Goal: Navigation & Orientation: Find specific page/section

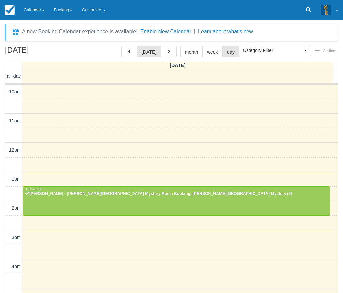
select select
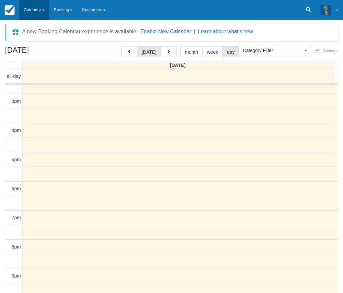
click at [35, 10] on link "Calendar" at bounding box center [34, 10] width 30 height 20
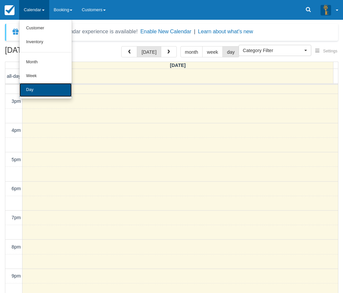
click at [32, 93] on link "Day" at bounding box center [45, 90] width 52 height 14
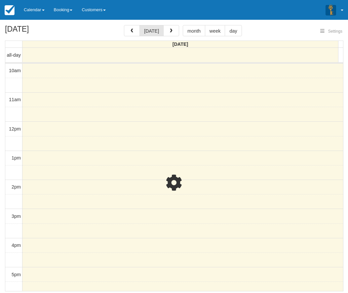
select select
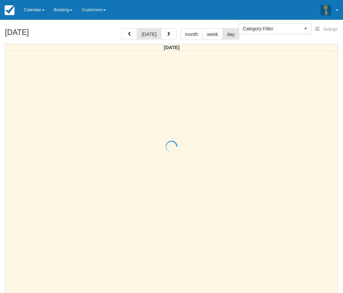
click at [168, 31] on div at bounding box center [171, 146] width 343 height 293
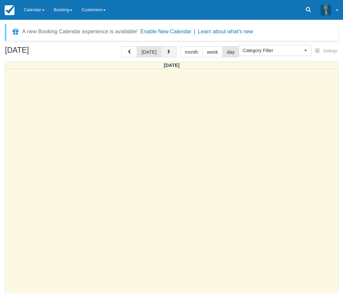
click at [167, 51] on span "button" at bounding box center [168, 52] width 5 height 5
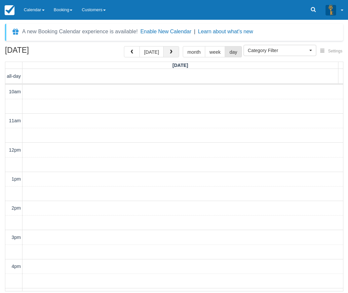
scroll to position [117, 0]
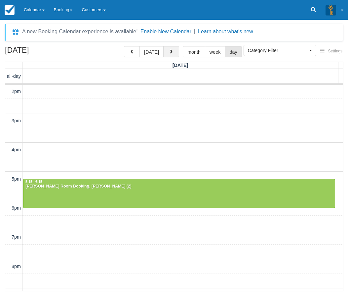
click at [172, 51] on span "button" at bounding box center [171, 52] width 5 height 5
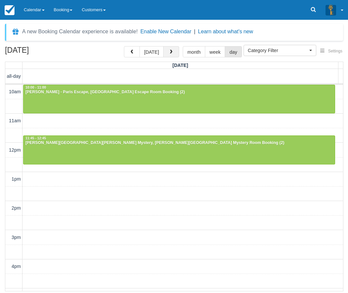
click at [169, 50] on span "button" at bounding box center [171, 52] width 5 height 5
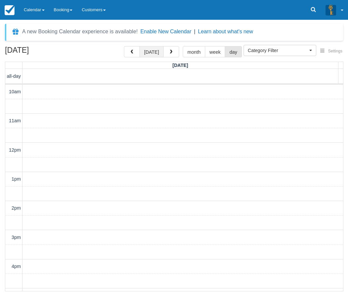
click at [152, 53] on button "[DATE]" at bounding box center [151, 51] width 24 height 11
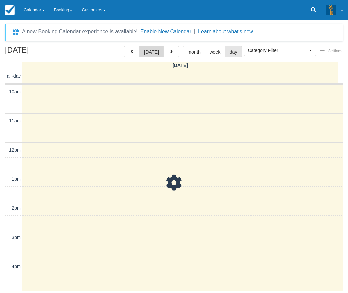
scroll to position [117, 0]
